Goal: Information Seeking & Learning: Learn about a topic

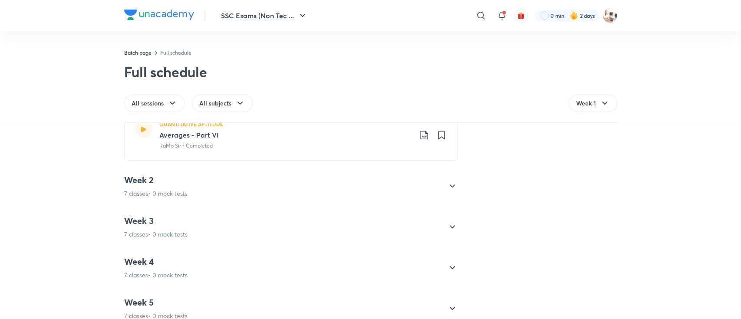
scroll to position [405, 0]
click at [447, 229] on icon at bounding box center [452, 226] width 10 height 10
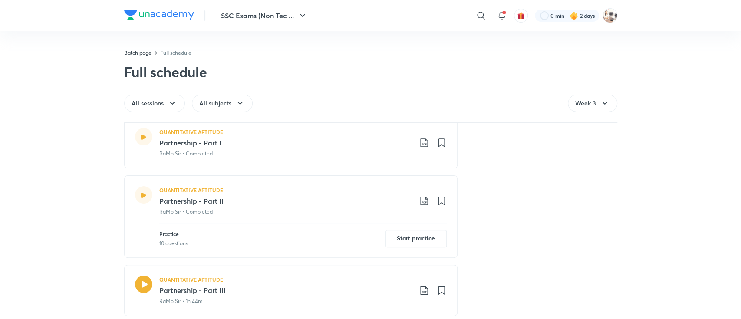
scroll to position [186, 0]
click at [138, 199] on div at bounding box center [143, 195] width 17 height 17
